Goal: Find specific page/section: Find specific page/section

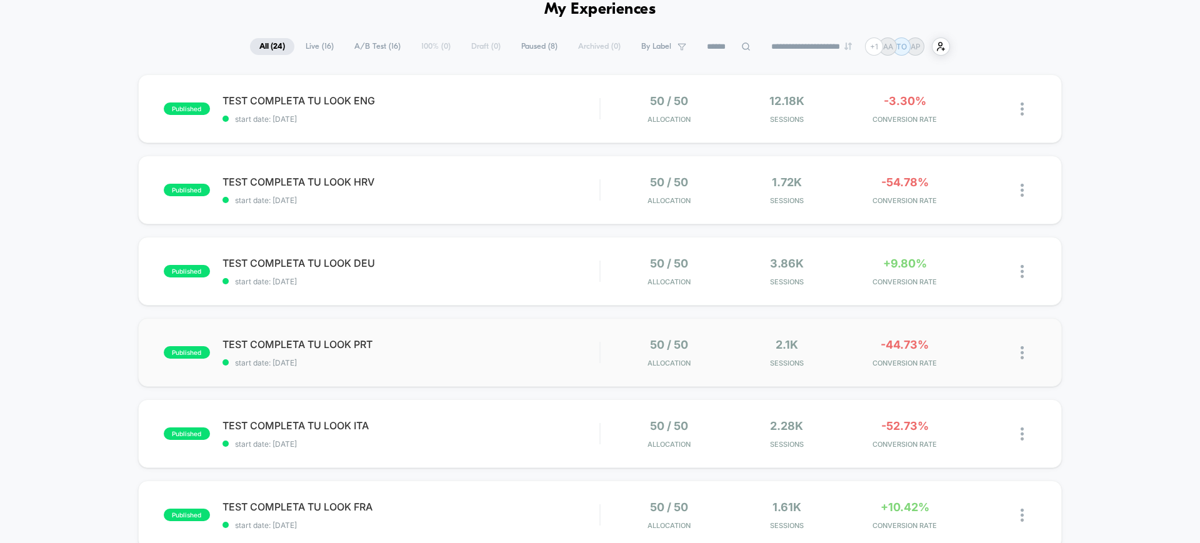
scroll to position [44, 0]
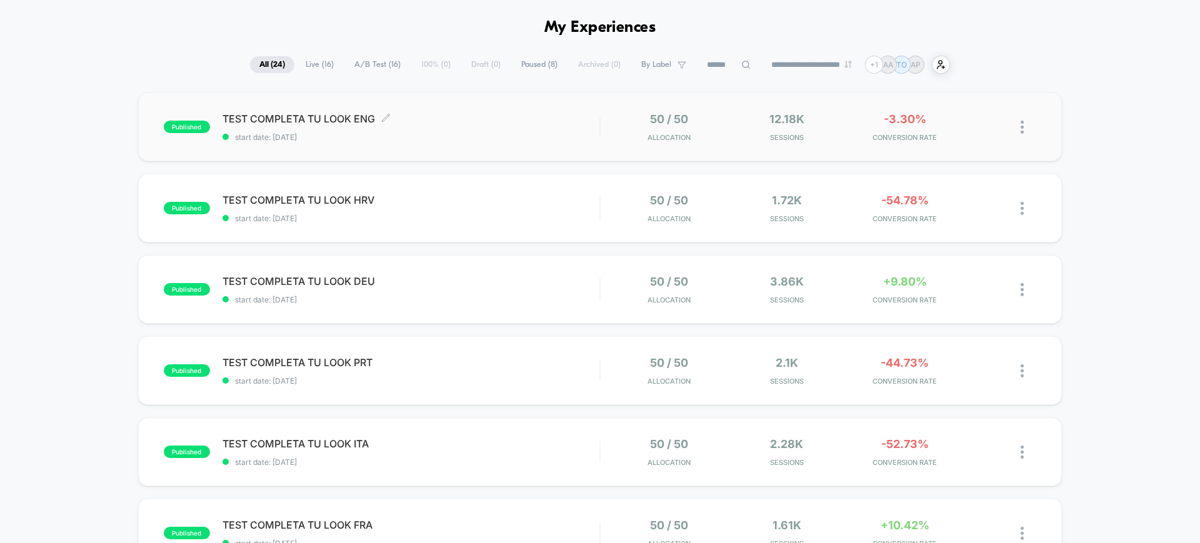
click at [566, 131] on div "TEST COMPLETA TU LOOK ENG Click to edit experience details Click to edit experi…" at bounding box center [411, 127] width 377 height 29
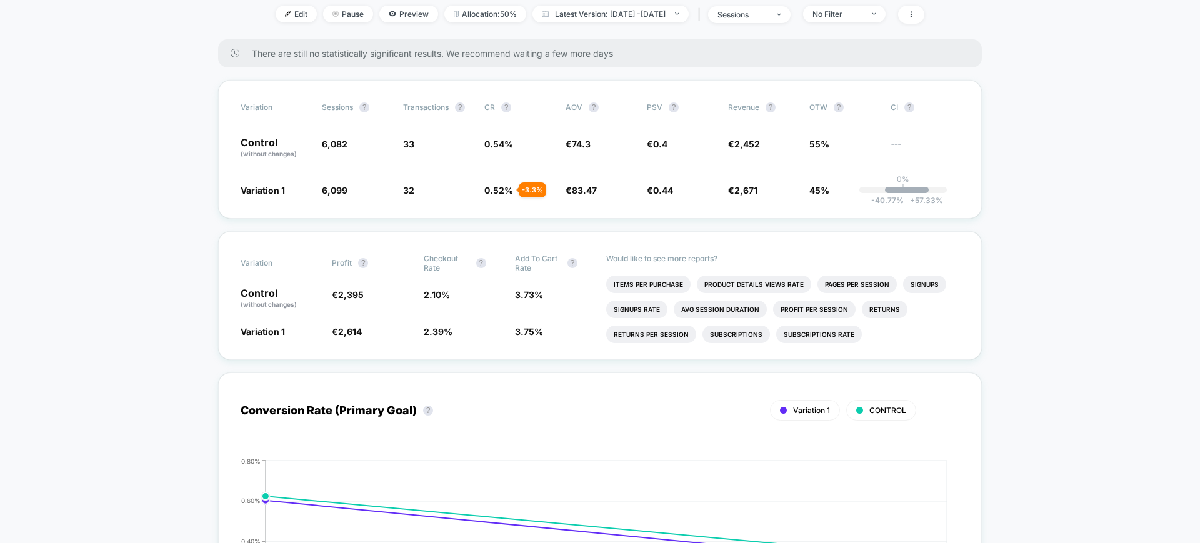
scroll to position [173, 0]
